Goal: Task Accomplishment & Management: Use online tool/utility

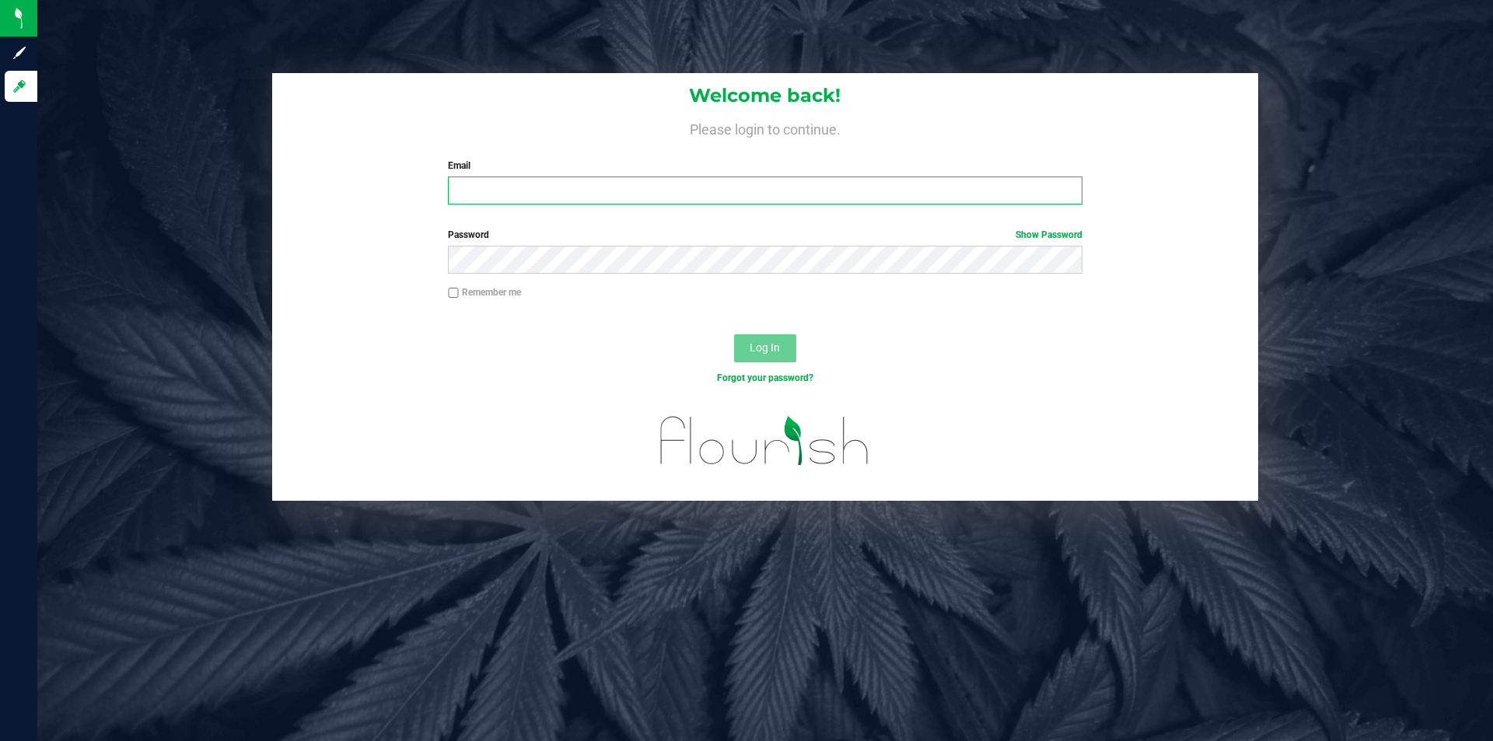
click at [669, 188] on input "Email" at bounding box center [765, 190] width 634 height 28
type input "[EMAIL_ADDRESS][DOMAIN_NAME]"
click at [734, 334] on button "Log In" at bounding box center [765, 348] width 62 height 28
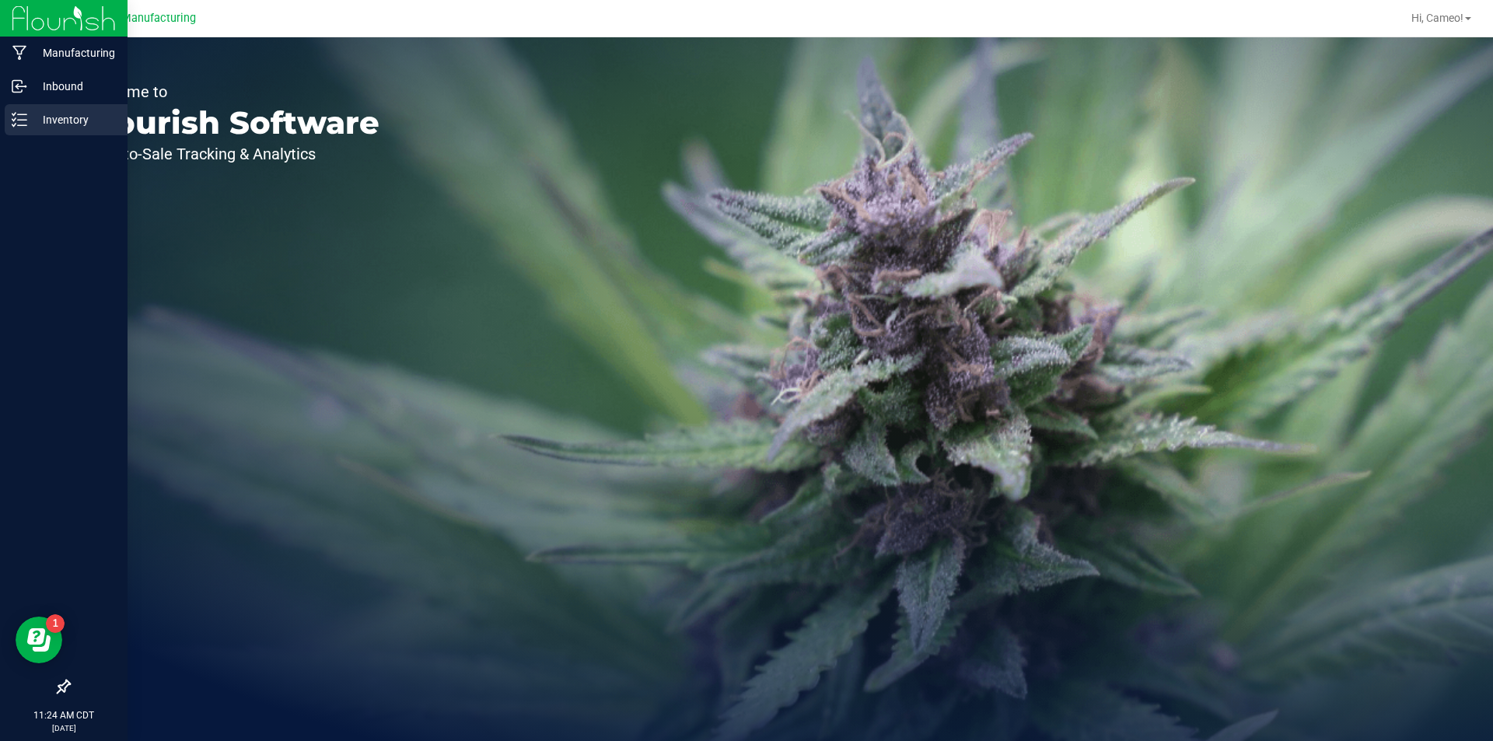
click at [34, 120] on p "Inventory" at bounding box center [73, 119] width 93 height 19
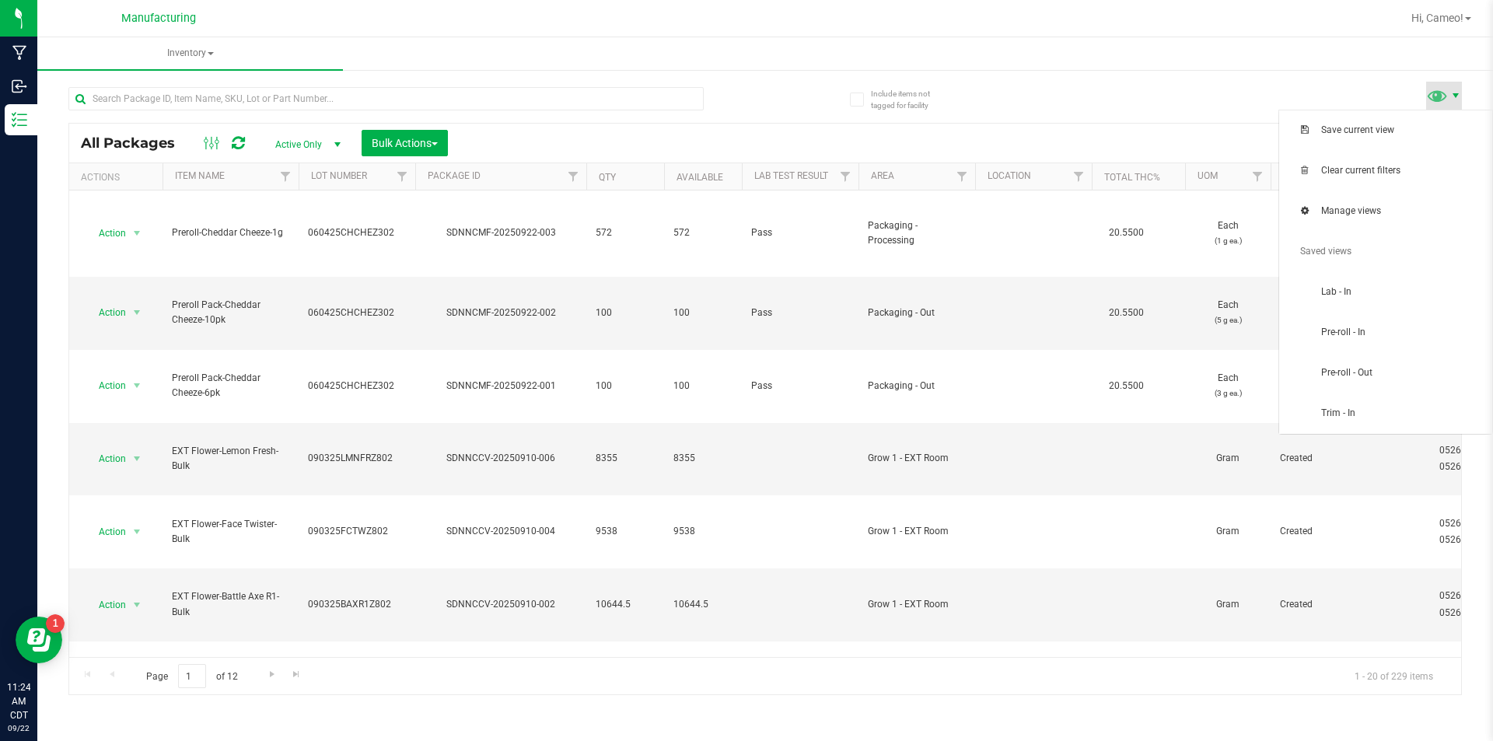
click at [1452, 92] on span at bounding box center [1455, 95] width 12 height 12
click at [1358, 332] on span "Pre-roll - In" at bounding box center [1402, 332] width 162 height 13
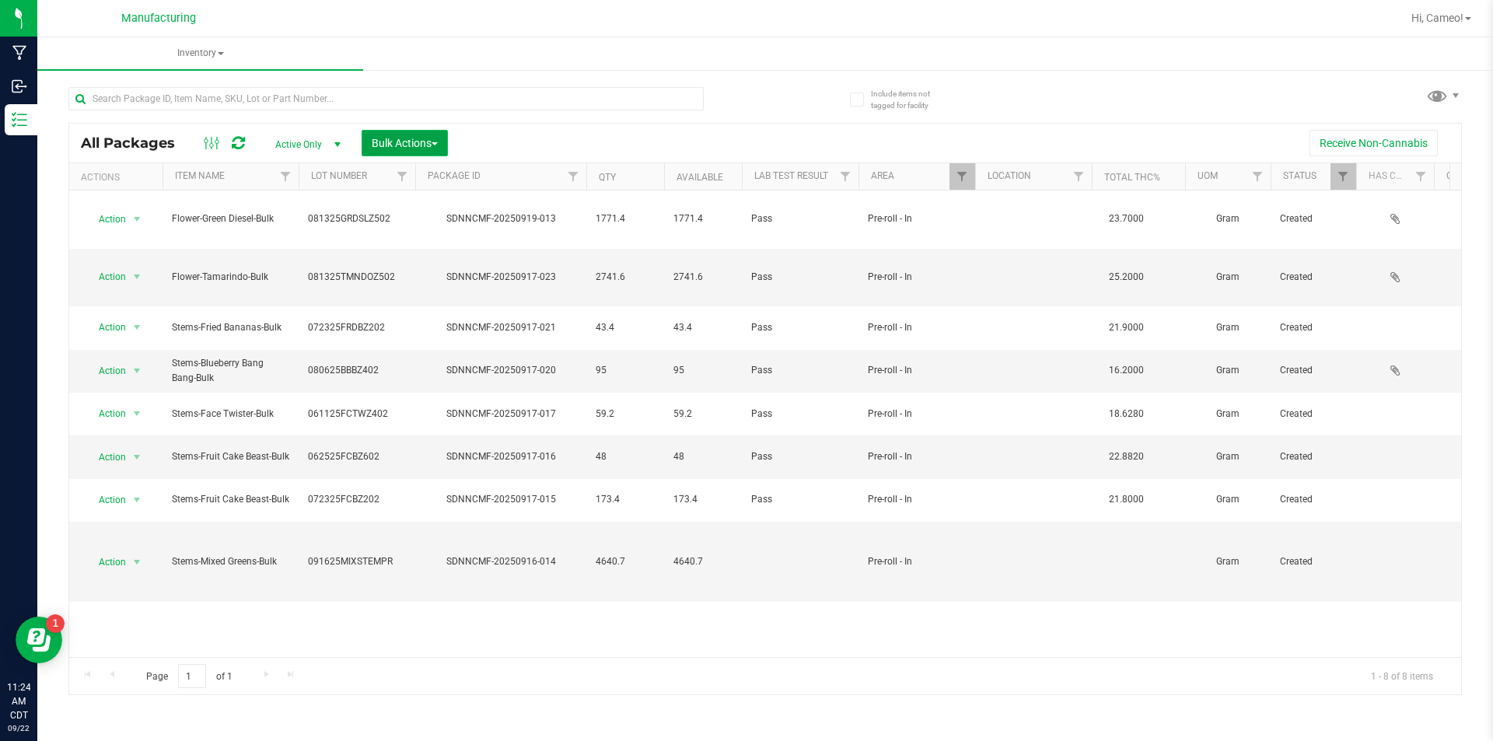
click at [376, 137] on span "Bulk Actions" at bounding box center [405, 143] width 66 height 12
click at [400, 141] on span "Bulk Actions" at bounding box center [405, 143] width 66 height 12
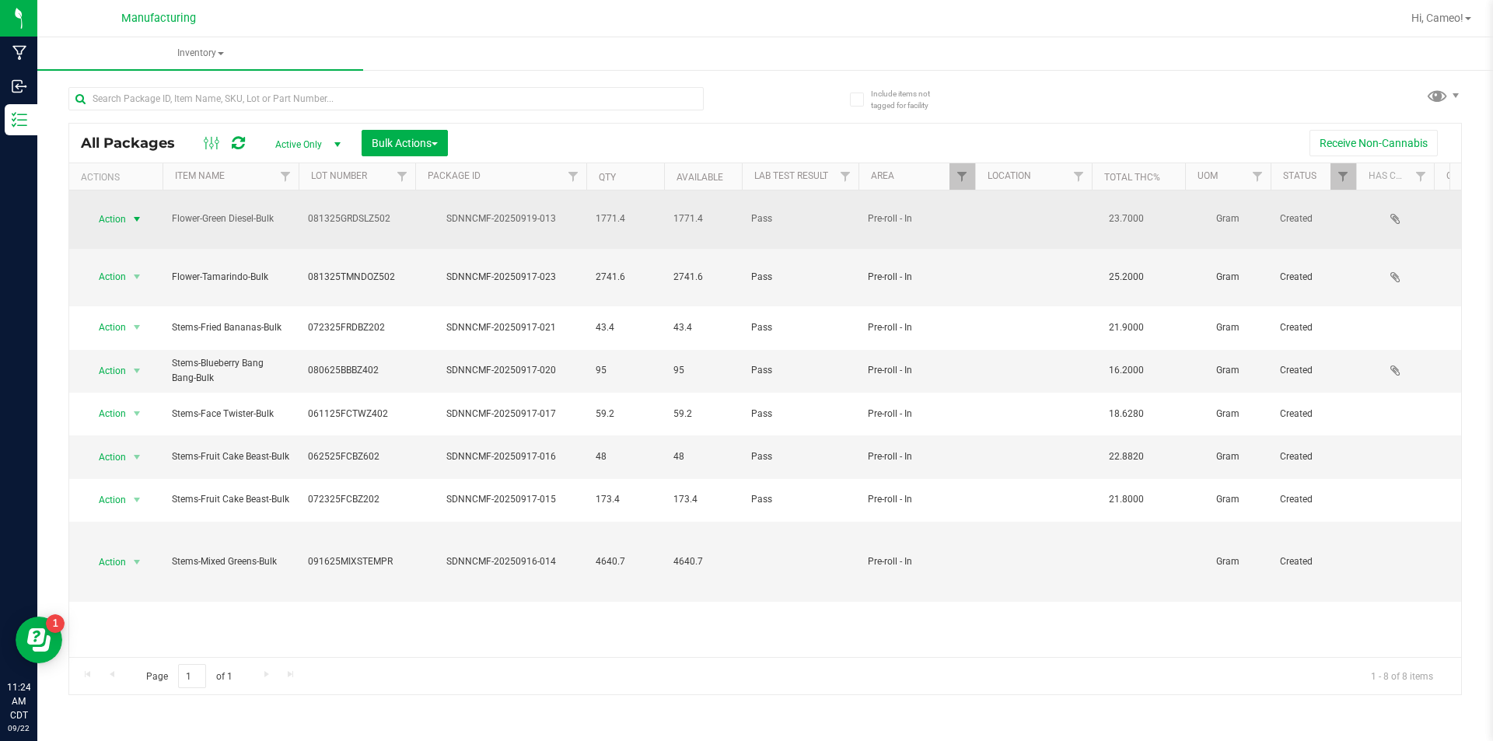
click at [110, 218] on span "Action" at bounding box center [106, 219] width 42 height 22
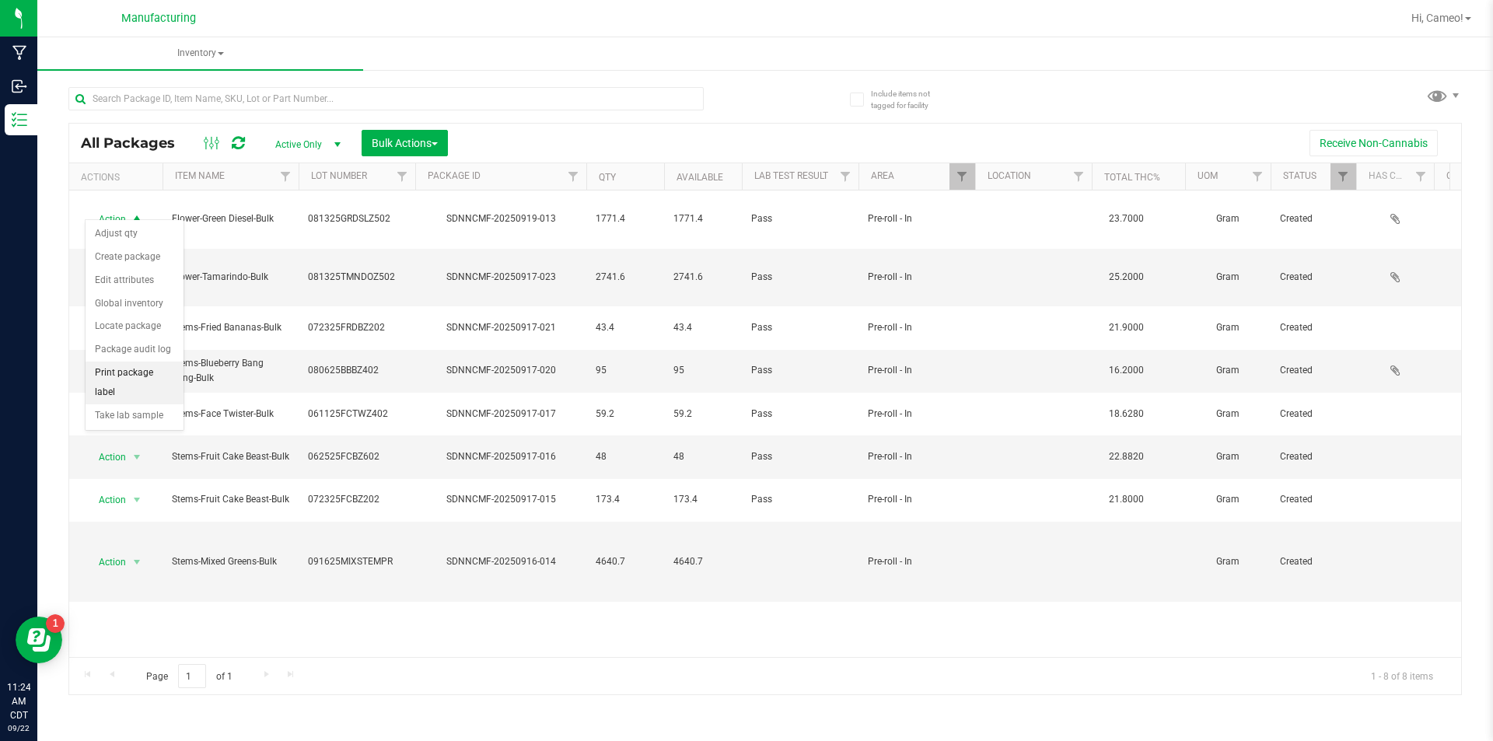
click at [138, 373] on li "Print package label" at bounding box center [135, 383] width 98 height 43
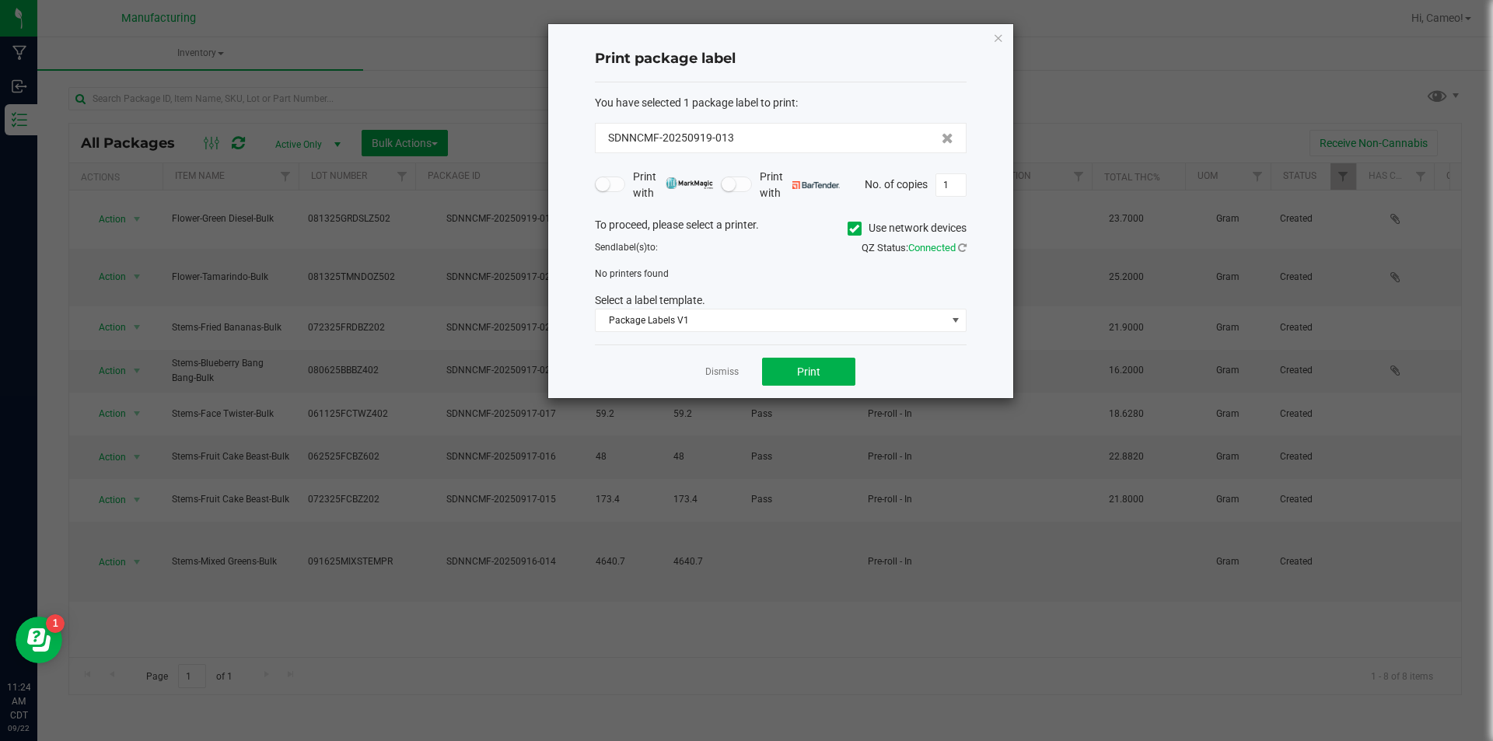
click at [851, 234] on span at bounding box center [854, 229] width 14 height 14
click at [0, 0] on input "Use network devices" at bounding box center [0, 0] width 0 height 0
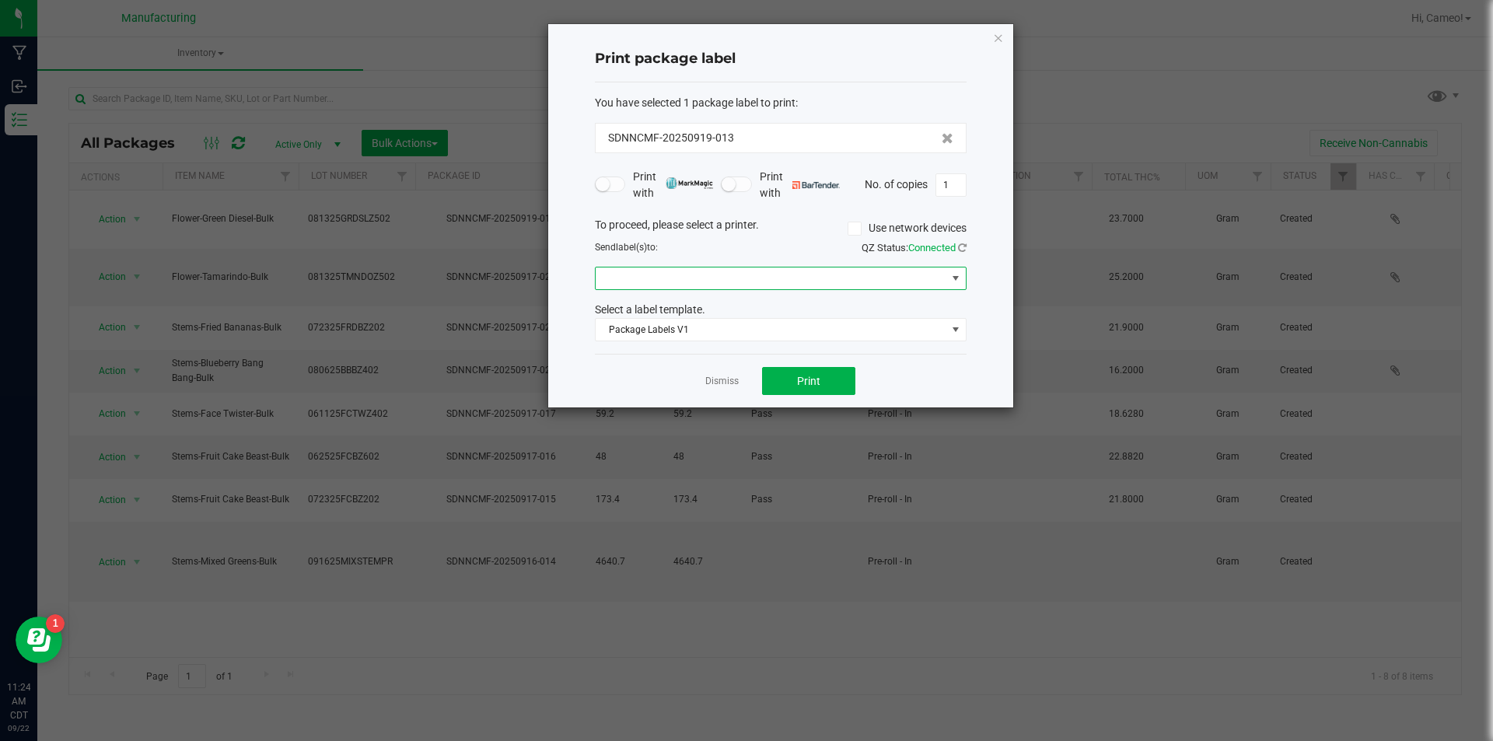
click at [848, 279] on span at bounding box center [771, 278] width 351 height 22
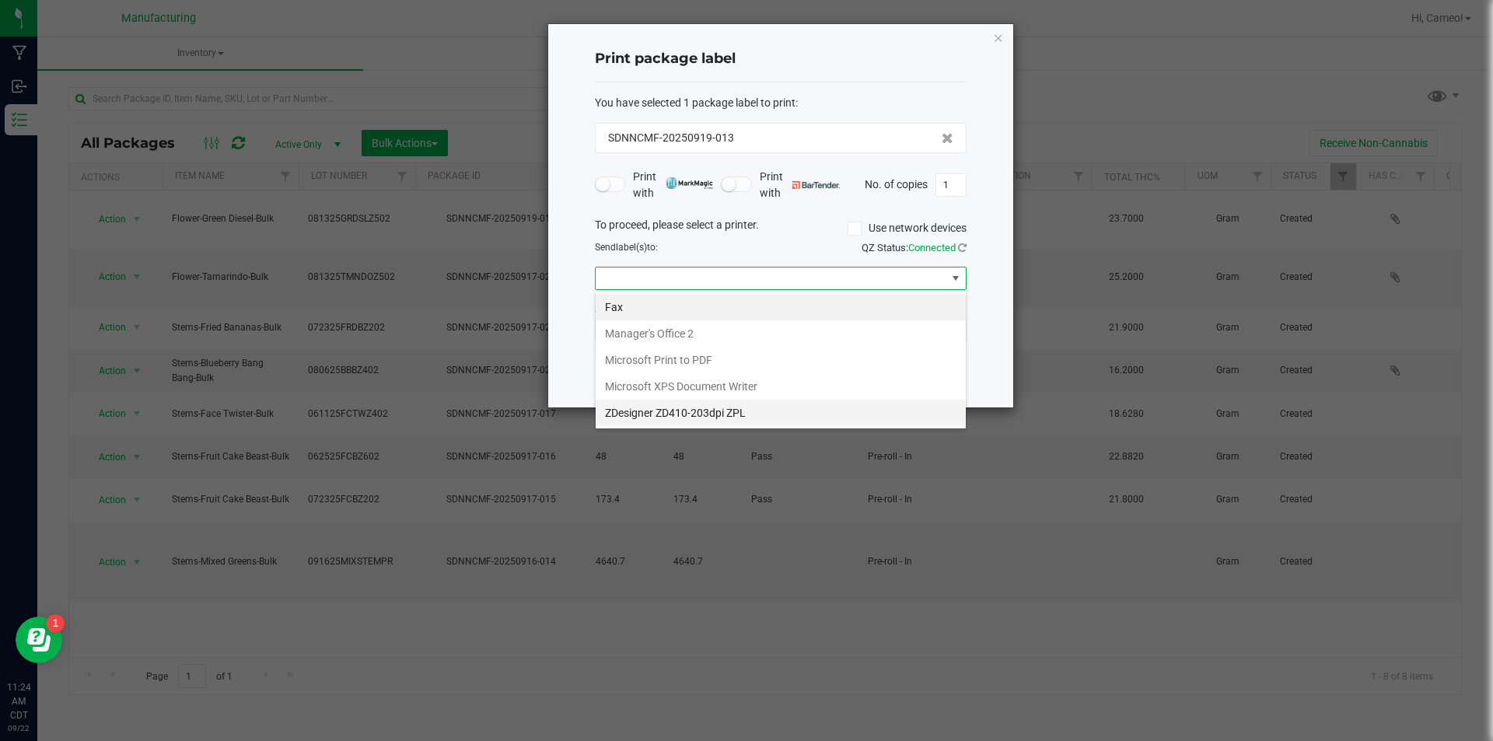
scroll to position [23, 372]
click at [806, 412] on ZPL "ZDesigner ZD410-203dpi ZPL" at bounding box center [781, 413] width 370 height 26
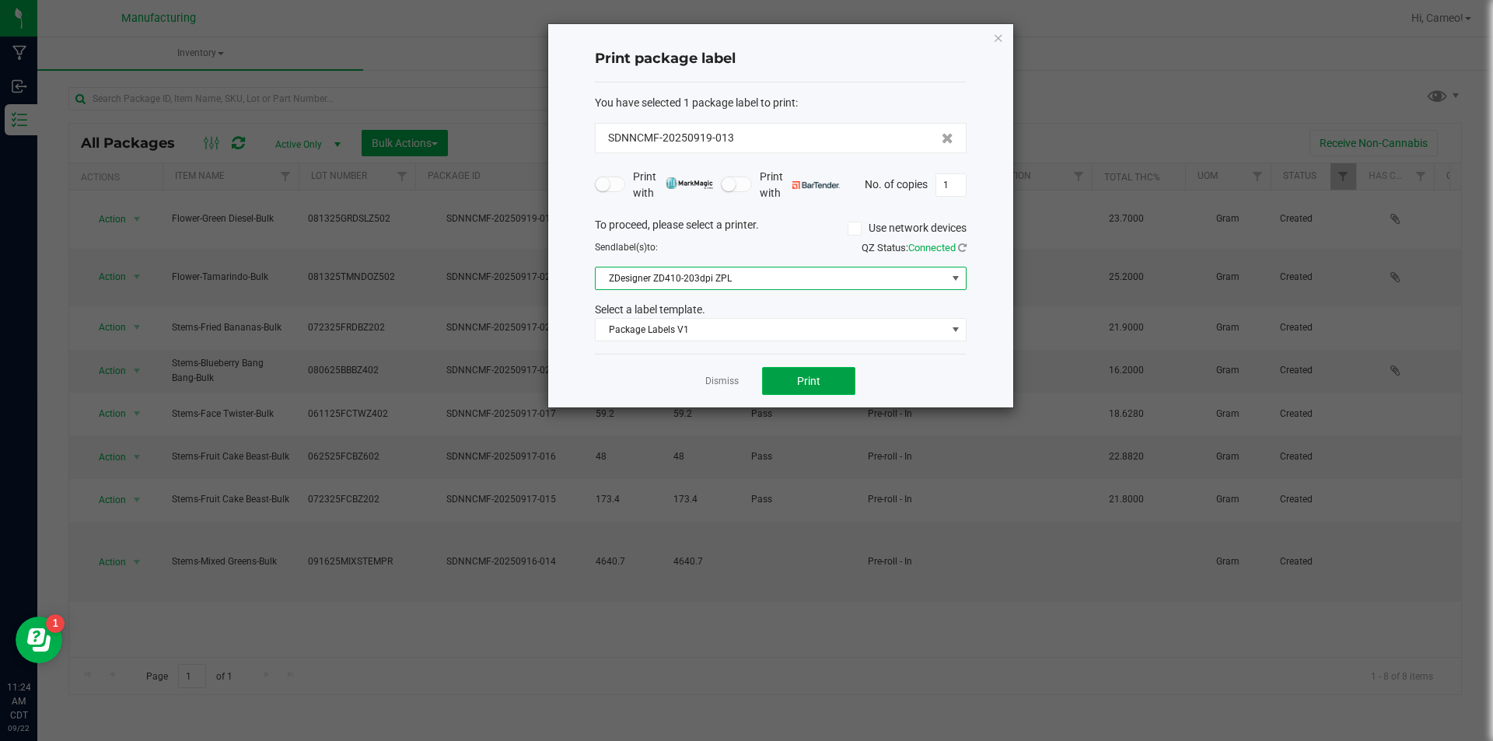
click at [816, 388] on button "Print" at bounding box center [808, 381] width 93 height 28
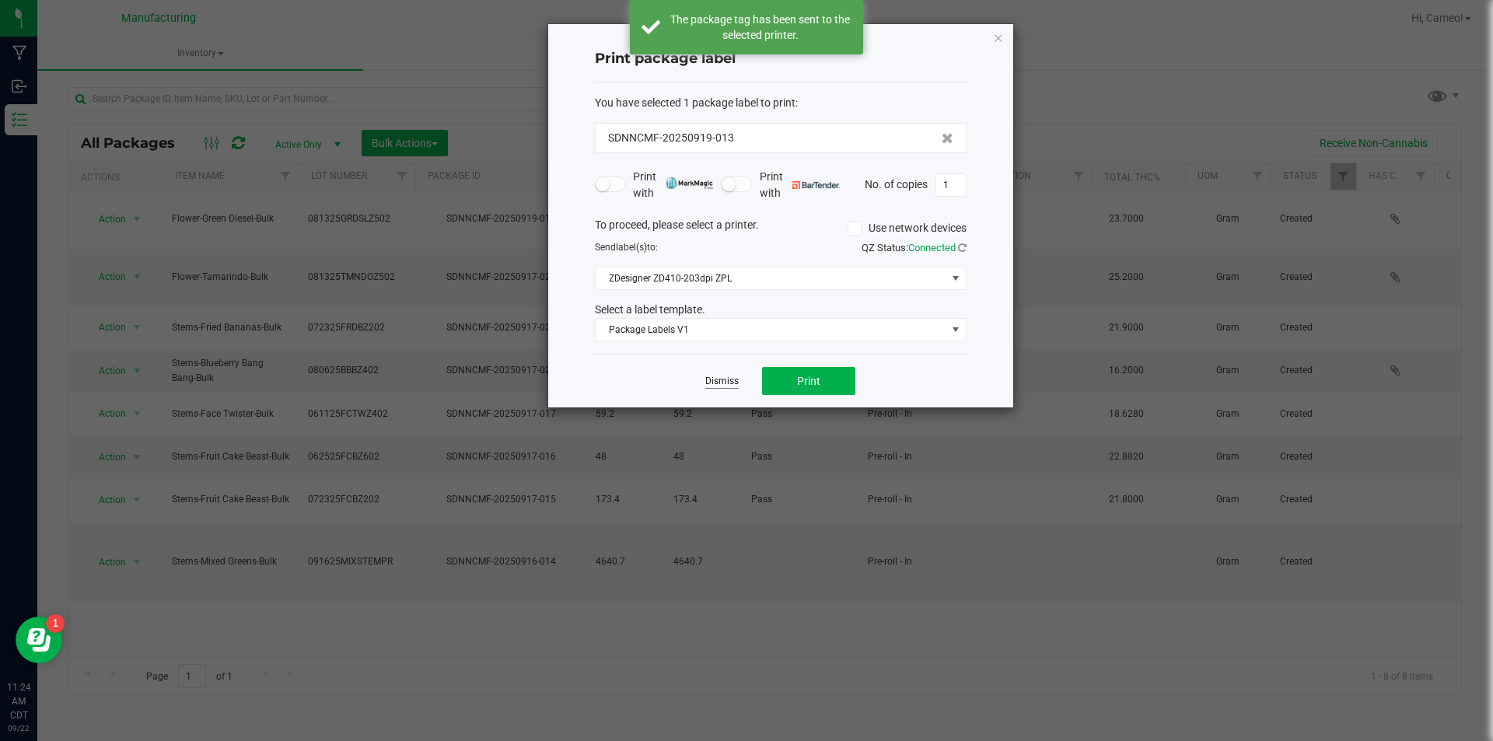
click at [711, 381] on link "Dismiss" at bounding box center [721, 381] width 33 height 13
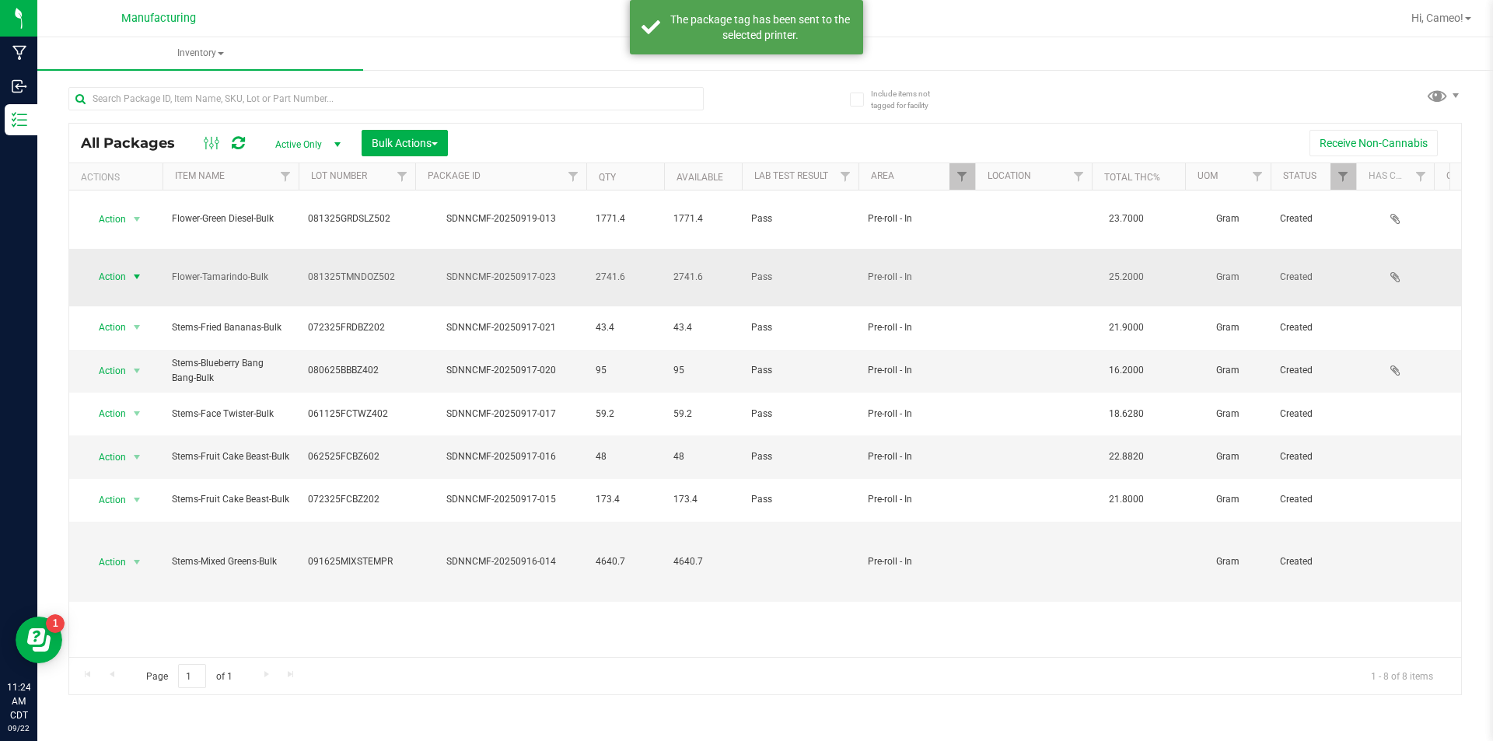
click at [120, 266] on span "Action" at bounding box center [106, 277] width 42 height 22
click at [124, 410] on li "Print package label" at bounding box center [135, 419] width 98 height 43
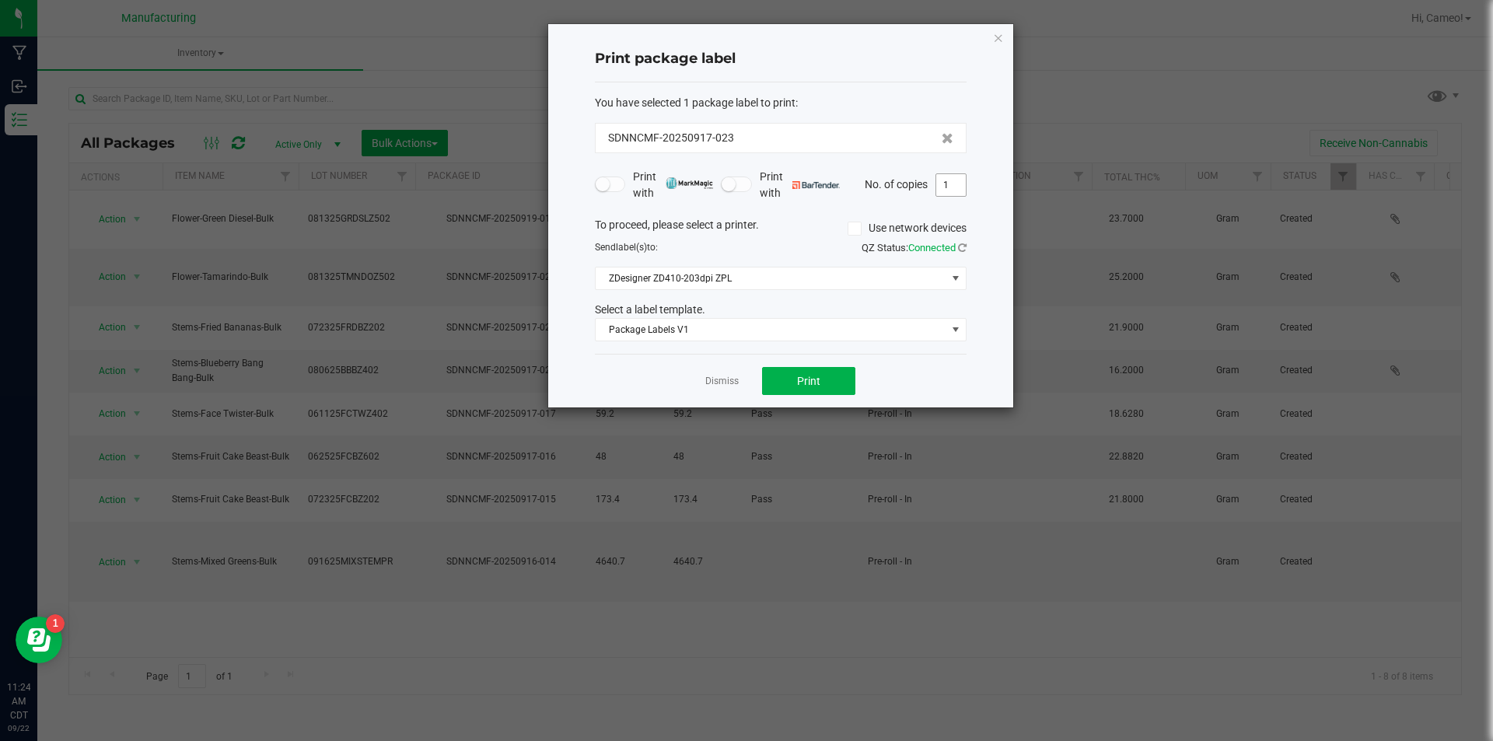
click at [964, 187] on input "1" at bounding box center [951, 185] width 30 height 22
type input "2"
click at [834, 376] on button "Print" at bounding box center [808, 381] width 93 height 28
click at [718, 374] on app-cancel-button "Dismiss" at bounding box center [721, 381] width 33 height 16
click at [714, 381] on link "Dismiss" at bounding box center [721, 381] width 33 height 13
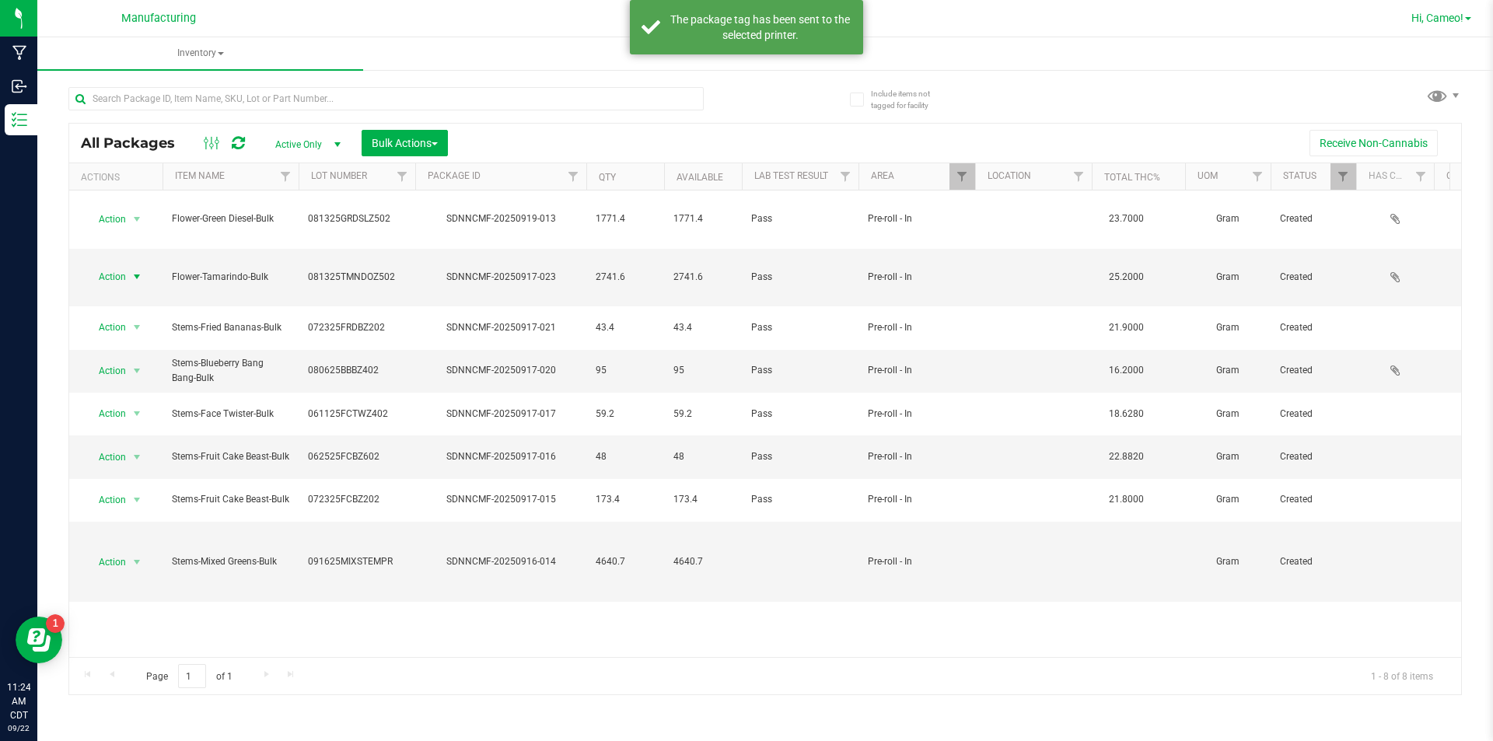
click at [1438, 17] on span "Hi, Cameo!" at bounding box center [1437, 18] width 52 height 12
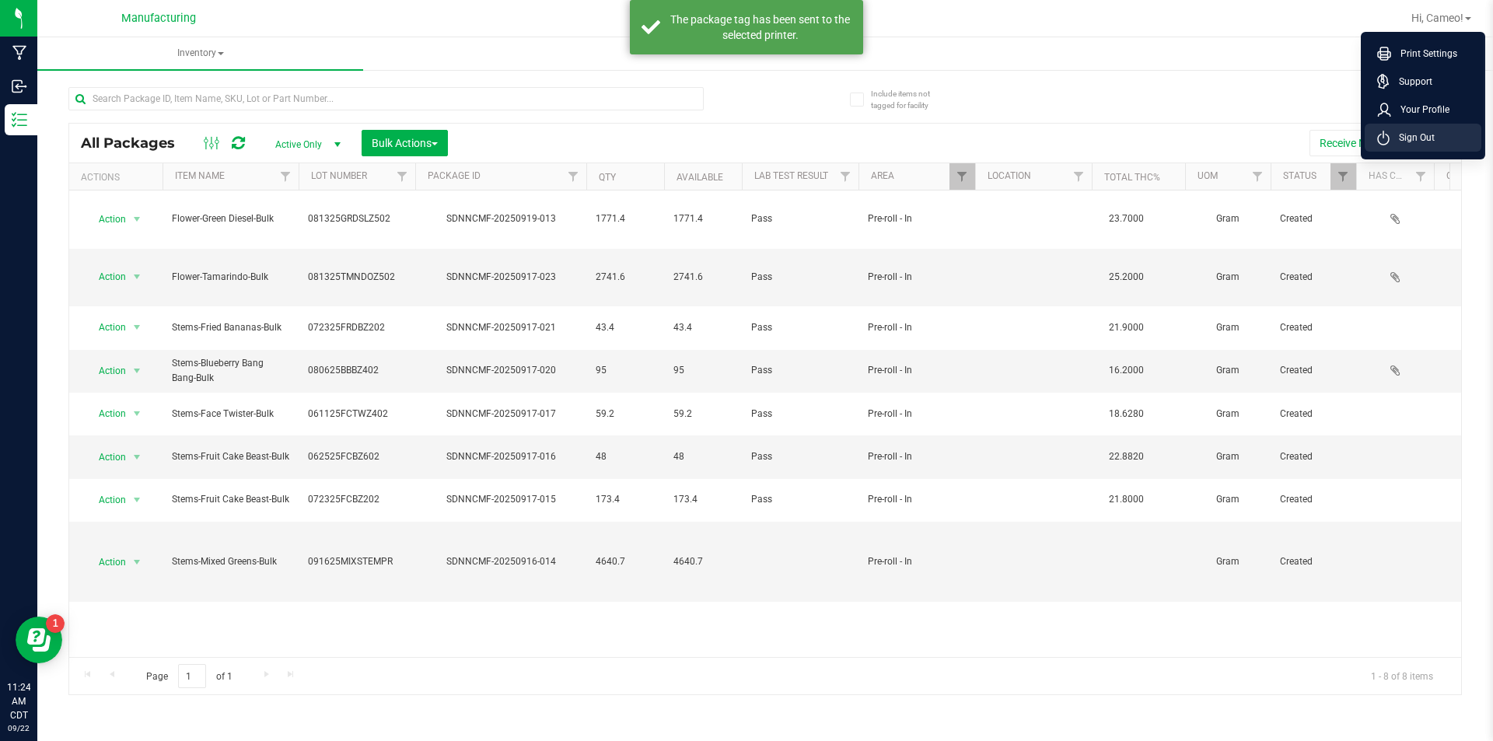
click at [1409, 148] on li "Sign Out" at bounding box center [1422, 138] width 117 height 28
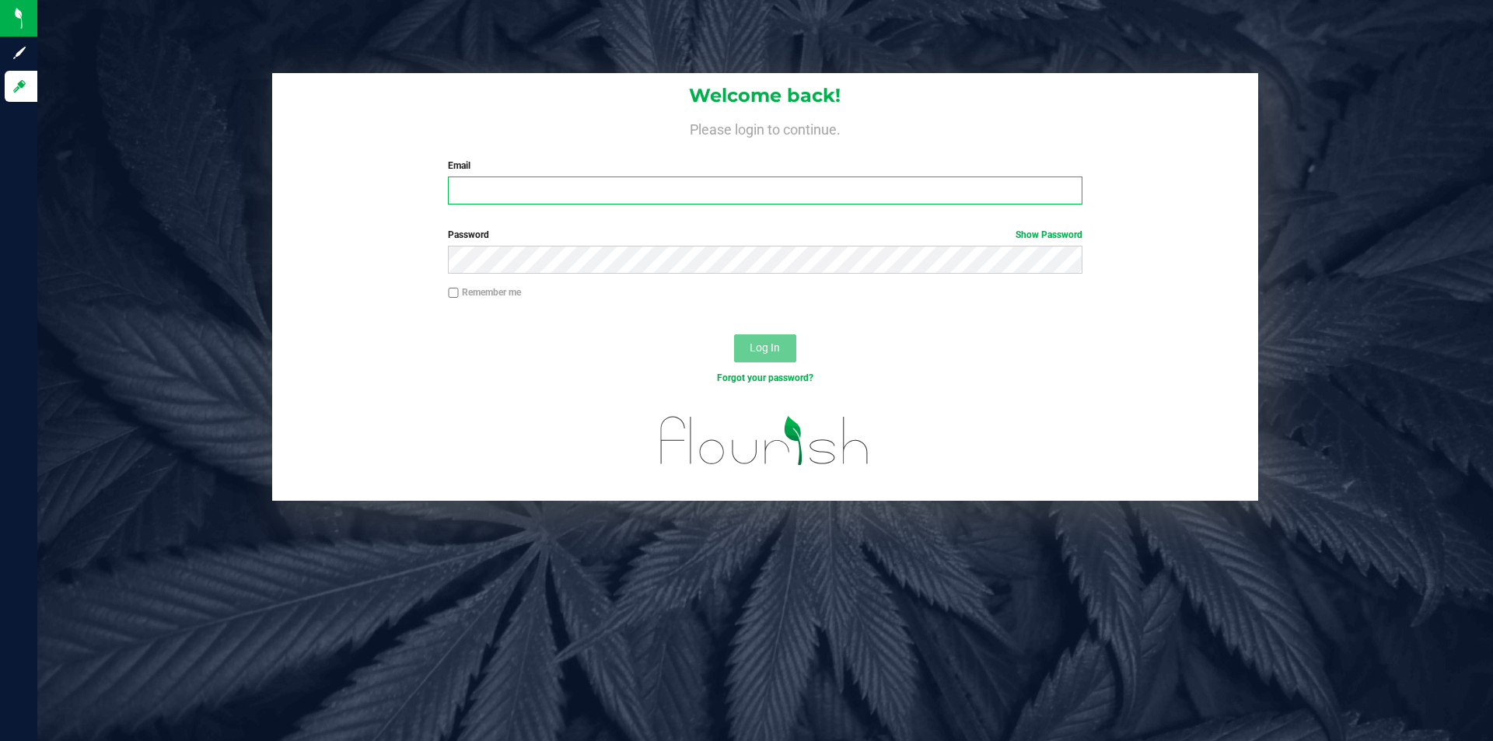
click at [560, 190] on input "Email" at bounding box center [765, 190] width 634 height 28
